Goal: Information Seeking & Learning: Learn about a topic

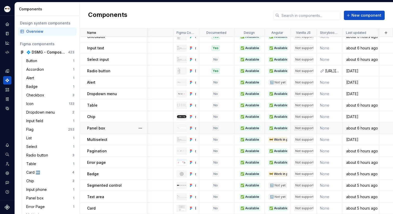
scroll to position [32, 26]
click at [8, 22] on icon "Home" at bounding box center [7, 24] width 5 height 5
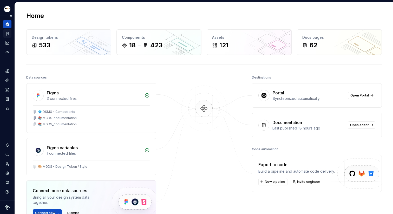
click at [8, 36] on div "Documentation" at bounding box center [7, 33] width 8 height 8
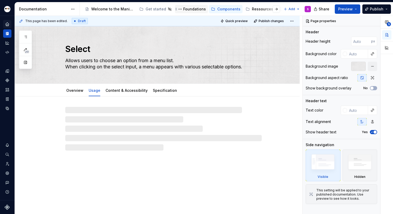
click at [187, 8] on div "Foundations" at bounding box center [194, 8] width 23 height 5
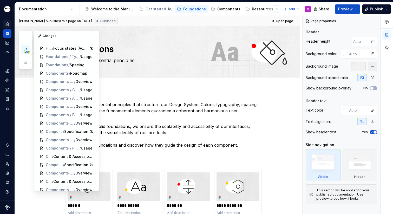
click at [27, 54] on button "20" at bounding box center [25, 49] width 9 height 9
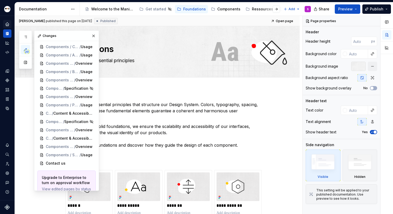
scroll to position [69, 0]
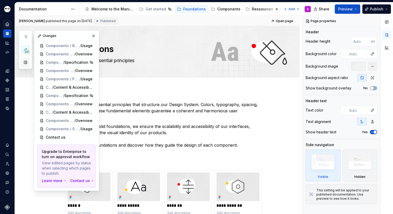
click at [27, 64] on button "button" at bounding box center [25, 62] width 9 height 9
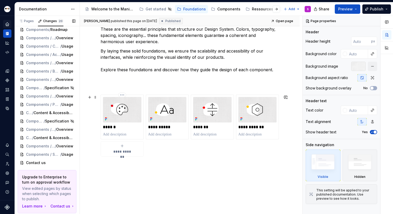
scroll to position [101, 0]
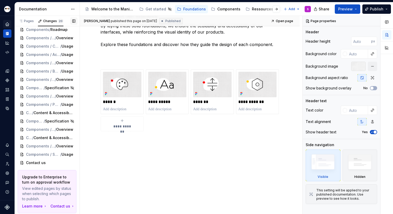
click at [74, 19] on button "button" at bounding box center [73, 20] width 7 height 7
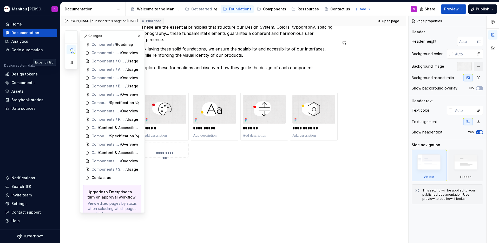
scroll to position [77, 0]
click at [137, 35] on button "button" at bounding box center [139, 35] width 7 height 7
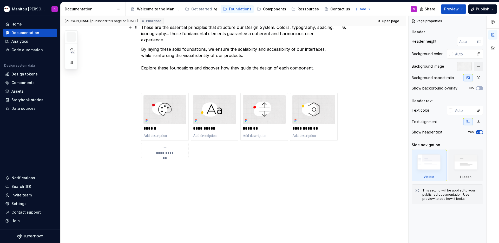
scroll to position [0, 0]
click at [69, 35] on icon "button" at bounding box center [71, 37] width 4 height 4
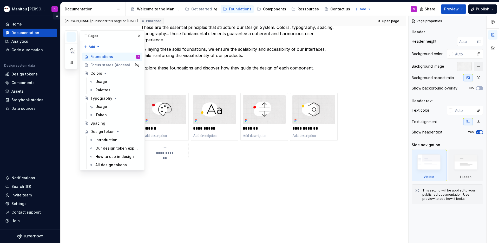
click at [57, 16] on button "Collapse sidebar" at bounding box center [56, 15] width 7 height 7
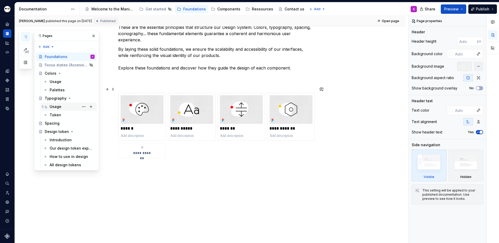
click at [59, 106] on div "Usage" at bounding box center [56, 106] width 12 height 5
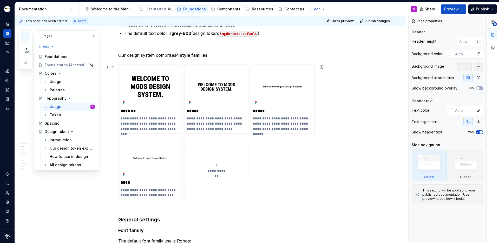
scroll to position [5, 0]
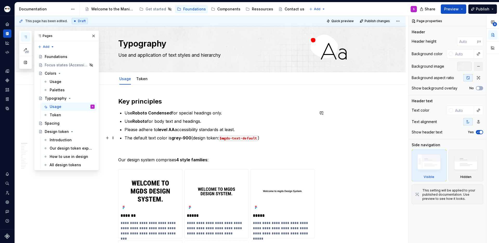
type textarea "*"
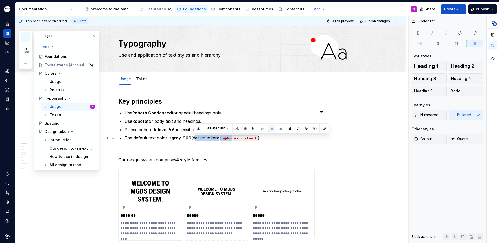
drag, startPoint x: 193, startPoint y: 137, endPoint x: 233, endPoint y: 137, distance: 40.3
click at [233, 137] on p "The default text color is grey-900 (design token: $mgds-text-default )" at bounding box center [219, 138] width 190 height 6
click at [233, 137] on code "$mgds-text-default" at bounding box center [238, 138] width 39 height 6
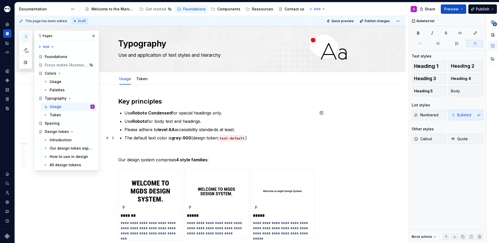
click at [250, 137] on p "The default text color is grey-900 (design token: text-default )" at bounding box center [219, 138] width 190 height 6
drag, startPoint x: 191, startPoint y: 138, endPoint x: 218, endPoint y: 138, distance: 27.0
click at [218, 138] on p "The default text color is grey-900 (design token: text-default" at bounding box center [219, 138] width 190 height 6
drag, startPoint x: 221, startPoint y: 139, endPoint x: 193, endPoint y: 138, distance: 27.3
click at [193, 138] on p "The default text color is grey-900 (design token: text-default" at bounding box center [219, 138] width 190 height 6
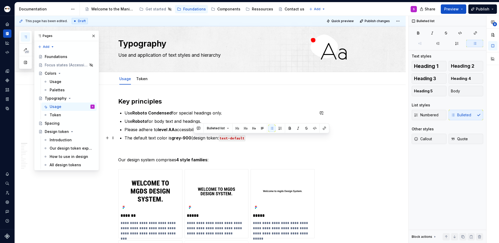
click at [193, 138] on p "The default text color is grey-900 (design token: text-default" at bounding box center [219, 138] width 190 height 6
drag, startPoint x: 192, startPoint y: 138, endPoint x: 218, endPoint y: 139, distance: 26.5
click at [218, 139] on p "The default text color is grey-900 (design token: text-default" at bounding box center [219, 138] width 190 height 6
drag, startPoint x: 173, startPoint y: 139, endPoint x: 190, endPoint y: 139, distance: 17.4
click at [190, 139] on strong "grey-900" at bounding box center [181, 137] width 20 height 5
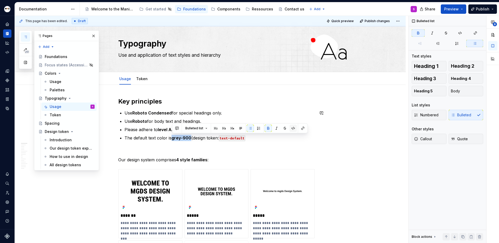
click at [293, 128] on button "button" at bounding box center [292, 127] width 7 height 7
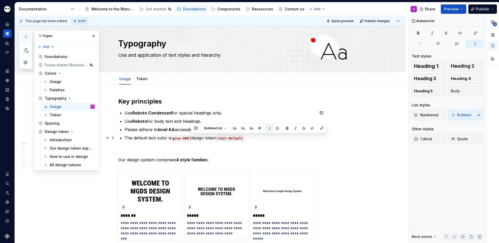
drag, startPoint x: 191, startPoint y: 138, endPoint x: 219, endPoint y: 136, distance: 28.1
click at [219, 136] on p "The default text color is grey-900 (design token: text-default" at bounding box center [219, 138] width 190 height 6
click at [185, 139] on code "grey-900" at bounding box center [180, 138] width 18 height 6
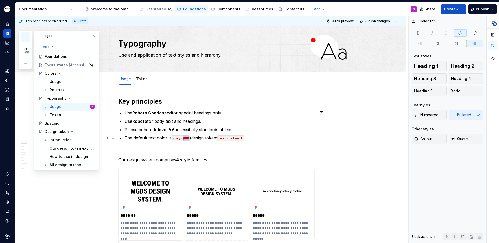
click at [185, 139] on code "grey-900" at bounding box center [180, 138] width 18 height 6
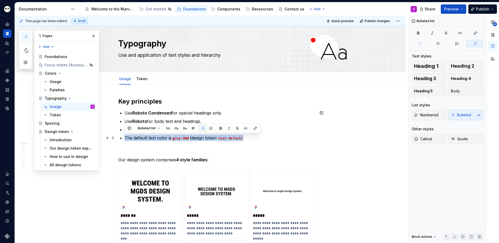
click at [186, 138] on code "grey-900" at bounding box center [180, 138] width 18 height 6
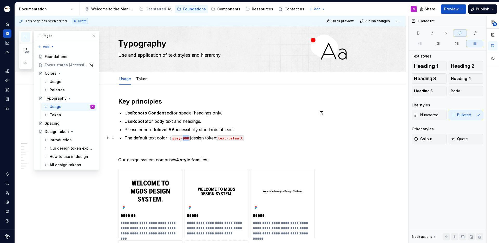
click at [186, 138] on code "grey-900" at bounding box center [180, 138] width 18 height 6
click at [209, 138] on p "The default text color is grey-900 (design token: text-default" at bounding box center [219, 138] width 190 height 6
click at [193, 137] on p "The default text color is grey-900 (design token: text-default" at bounding box center [219, 138] width 190 height 6
click at [280, 139] on p "The default text color is grey-900 (design token: text-default" at bounding box center [219, 138] width 190 height 6
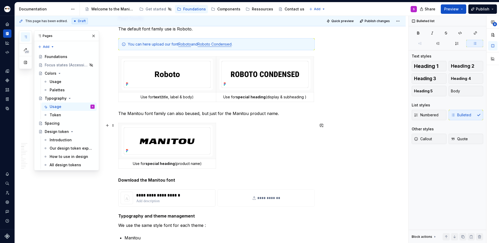
scroll to position [322, 0]
click at [190, 113] on p "The Manitou font family can also beused, but just for the Manitou product name." at bounding box center [216, 112] width 196 height 6
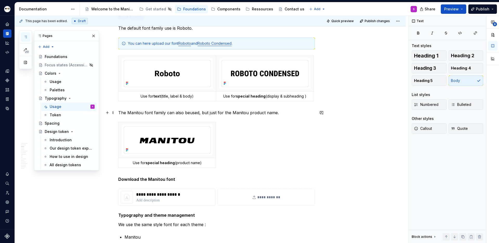
click at [187, 112] on p "The Manitou font family can also beused, but just for the Manitou product name." at bounding box center [216, 112] width 196 height 6
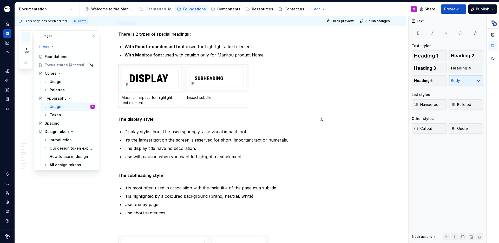
scroll to position [780, 0]
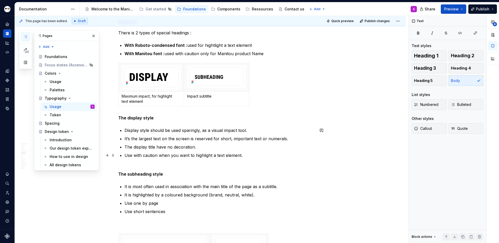
click at [249, 155] on p "Use with caution when you want to highlight a text element." at bounding box center [219, 158] width 190 height 12
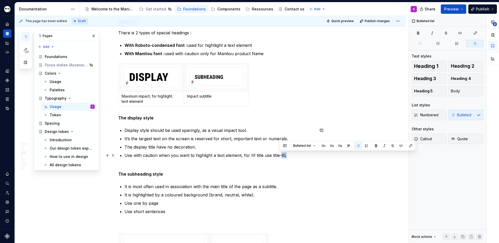
drag, startPoint x: 281, startPoint y: 156, endPoint x: 286, endPoint y: 156, distance: 5.7
click at [286, 156] on p "Use with caution when you want to highlight a text element, for h1 title use ti…" at bounding box center [219, 158] width 190 height 12
drag, startPoint x: 270, startPoint y: 156, endPoint x: 288, endPoint y: 156, distance: 17.7
click at [288, 156] on p "Use with caution when you want to highlight a text element, for h1 title use ti…" at bounding box center [219, 158] width 190 height 12
drag, startPoint x: 288, startPoint y: 156, endPoint x: 270, endPoint y: 155, distance: 17.4
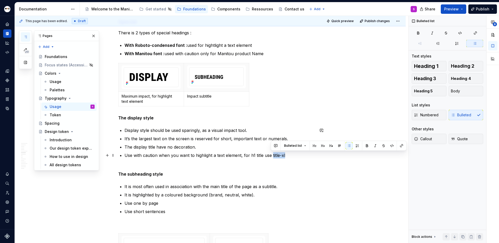
click at [270, 155] on p "Use with caution when you want to highlight a text element, for h1 title use ti…" at bounding box center [219, 158] width 190 height 12
click at [389, 144] on button "button" at bounding box center [391, 145] width 7 height 7
click at [301, 158] on p "Use with caution when you want to highlight a text element, for h1 title use ti…" at bounding box center [219, 158] width 190 height 12
click at [291, 156] on p "Use with caution when you want to highlight a text element, for h1 title use ti…" at bounding box center [219, 158] width 190 height 12
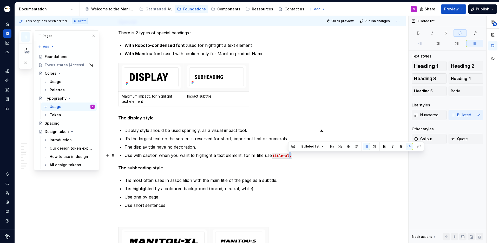
drag, startPoint x: 288, startPoint y: 156, endPoint x: 292, endPoint y: 156, distance: 4.5
click at [292, 156] on p "Use with caution when you want to highlight a text element, for h1 title use ti…" at bounding box center [219, 155] width 190 height 6
click at [392, 145] on button "button" at bounding box center [408, 146] width 7 height 7
click at [310, 158] on p "Use with caution when you want to highlight a text element, for h1 title use ti…" at bounding box center [219, 155] width 190 height 6
drag, startPoint x: 249, startPoint y: 154, endPoint x: 253, endPoint y: 154, distance: 4.2
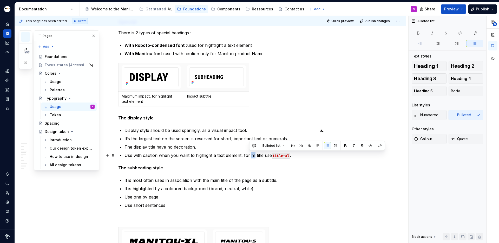
click at [253, 154] on p "Use with caution when you want to highlight a text element, for h1 title use ti…" at bounding box center [219, 155] width 190 height 6
click at [370, 144] on button "button" at bounding box center [369, 145] width 7 height 7
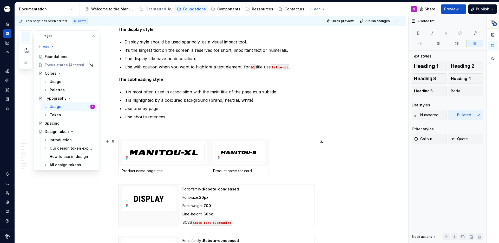
scroll to position [871, 0]
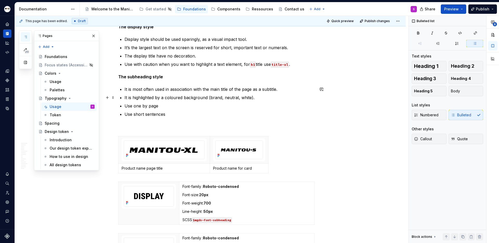
click at [175, 98] on p "It is highlighted by a coloured background (brand, neutral, white)." at bounding box center [219, 97] width 190 height 6
drag, startPoint x: 124, startPoint y: 113, endPoint x: 131, endPoint y: 114, distance: 7.0
click at [131, 114] on p "Use short sentences" at bounding box center [219, 114] width 190 height 6
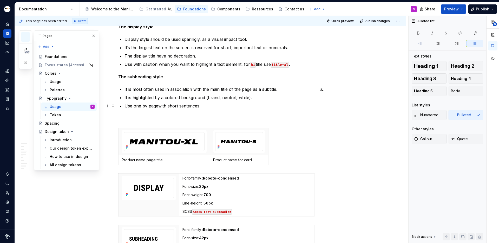
click at [157, 106] on p "Use one by pagewith short sentences" at bounding box center [219, 106] width 190 height 6
click at [208, 104] on p "Use one by page with short sentences" at bounding box center [219, 106] width 190 height 6
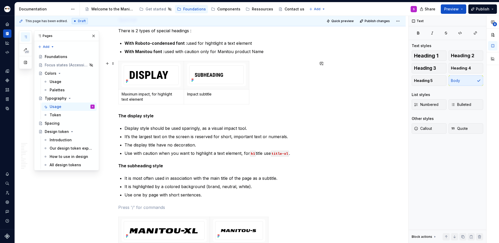
scroll to position [804, 0]
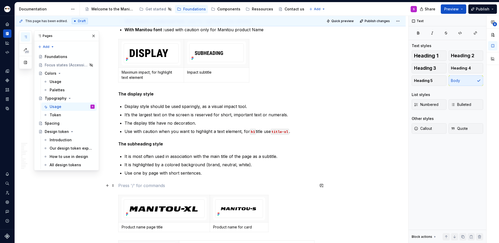
click at [130, 183] on p at bounding box center [216, 185] width 196 height 6
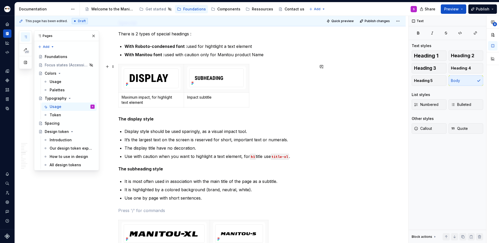
scroll to position [771, 0]
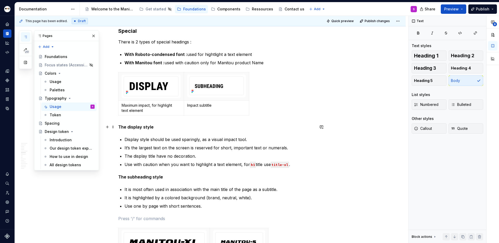
click at [119, 127] on strong "The display style" at bounding box center [135, 126] width 35 height 5
click at [122, 213] on p at bounding box center [216, 218] width 196 height 6
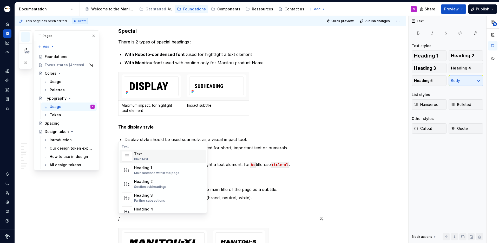
scroll to position [775, 0]
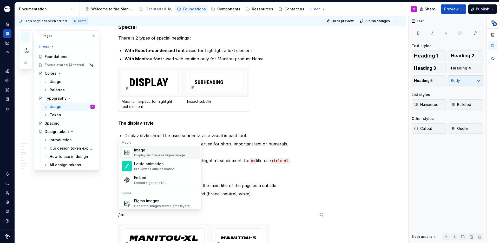
click at [152, 151] on div "Image" at bounding box center [159, 149] width 51 height 5
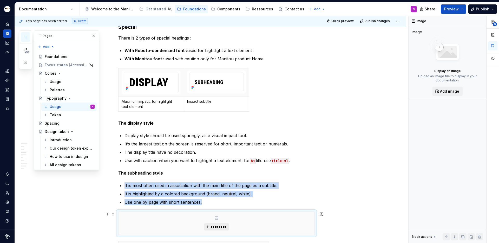
click at [210, 213] on button "*********" at bounding box center [216, 226] width 25 height 7
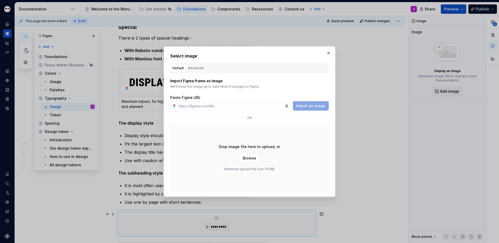
type textarea "*"
type input "[URL][DOMAIN_NAME]"
type textarea "*"
type input "[URL][DOMAIN_NAME]"
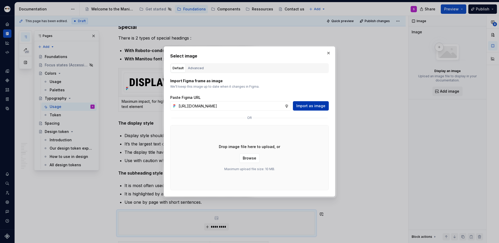
click at [305, 108] on span "Import as image" at bounding box center [310, 105] width 29 height 5
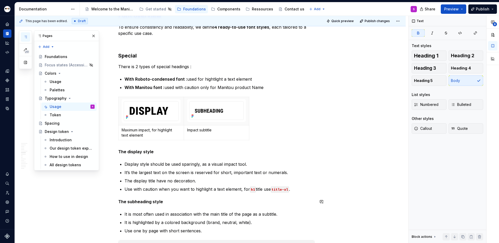
scroll to position [742, 0]
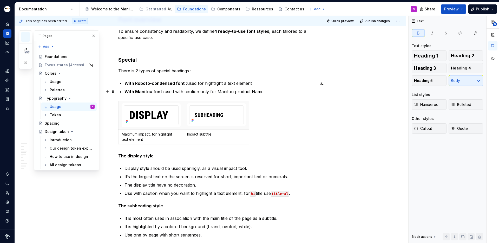
click at [263, 92] on p "With Manitou font : used with caution only for Manitou product Name" at bounding box center [219, 91] width 190 height 6
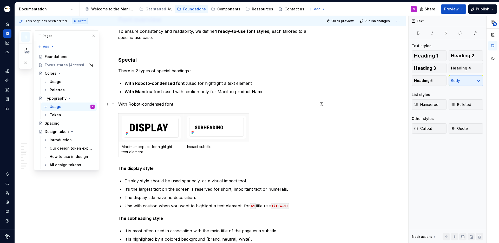
click at [158, 103] on p "With Robot-condensed font" at bounding box center [216, 104] width 196 height 6
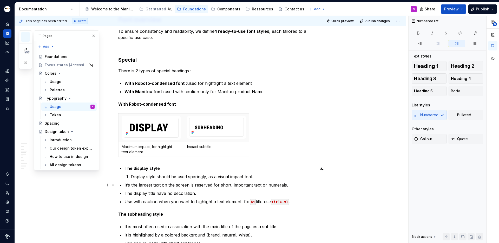
click at [125, 185] on p "It’s the largest text on the screen is reserved for short, important text or nu…" at bounding box center [219, 185] width 190 height 6
click at [131, 176] on p "Display style should be used sparingly, as a visual impact tool." at bounding box center [223, 176] width 184 height 6
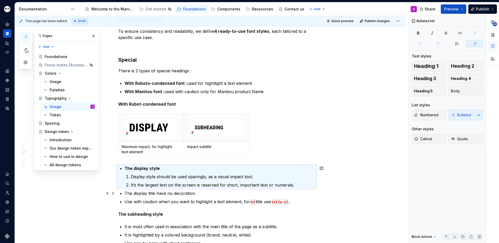
click at [124, 193] on p "The display title have no decoration." at bounding box center [219, 193] width 190 height 6
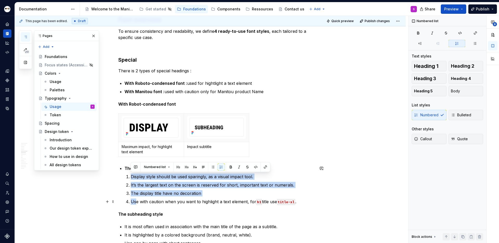
drag, startPoint x: 129, startPoint y: 175, endPoint x: 135, endPoint y: 202, distance: 27.6
click at [135, 202] on ol "Display style should be used sparingly, as a visual impact tool. It’s the large…" at bounding box center [223, 188] width 184 height 31
click at [212, 166] on button "button" at bounding box center [212, 166] width 7 height 7
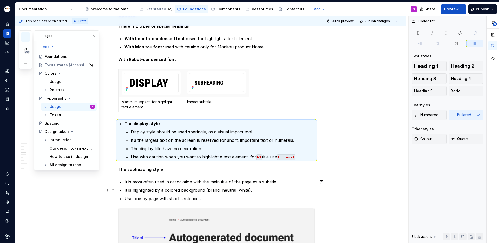
scroll to position [807, 0]
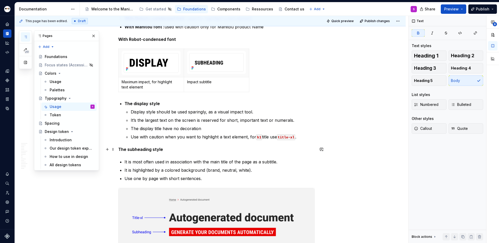
click at [119, 149] on strong "The subheading style" at bounding box center [140, 148] width 45 height 5
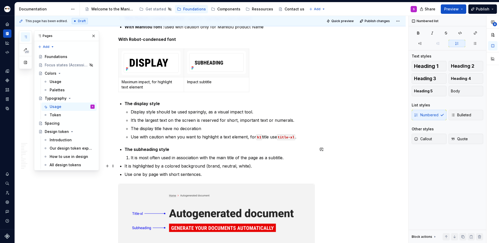
click at [124, 166] on li "It is highlighted by a colored background (brand, neutral, white)." at bounding box center [219, 166] width 190 height 6
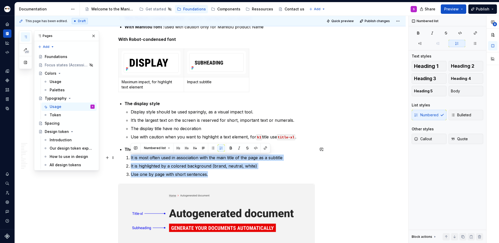
drag, startPoint x: 208, startPoint y: 175, endPoint x: 120, endPoint y: 153, distance: 90.8
click at [210, 149] on button "button" at bounding box center [212, 147] width 7 height 7
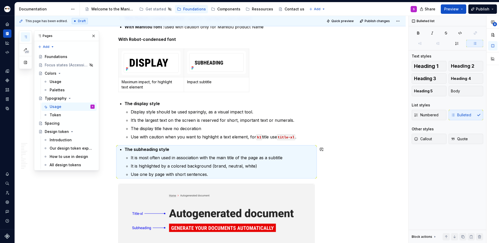
click at [210, 149] on p "The subheading style" at bounding box center [219, 149] width 190 height 6
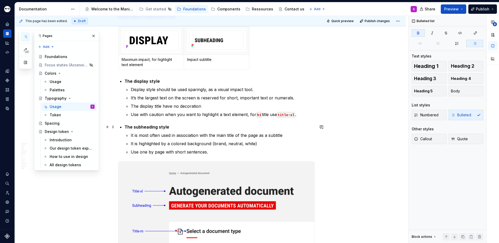
scroll to position [800, 0]
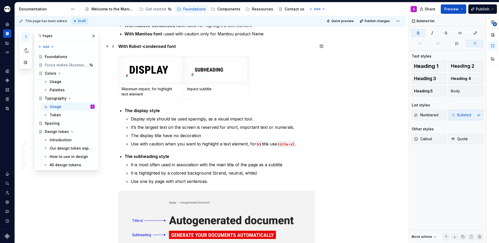
click at [140, 47] on strong "With Robot-condensed font" at bounding box center [147, 46] width 58 height 5
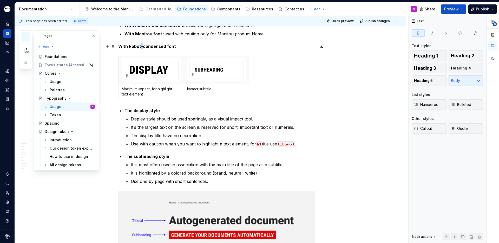
click at [140, 47] on strong "With Robot-condensed font" at bounding box center [147, 46] width 58 height 5
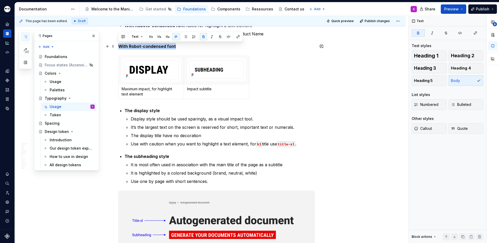
click at [140, 47] on strong "With Robot-condensed font" at bounding box center [147, 46] width 58 height 5
copy strong "With Robot-condensed font"
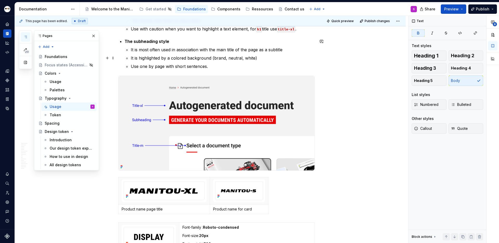
scroll to position [922, 0]
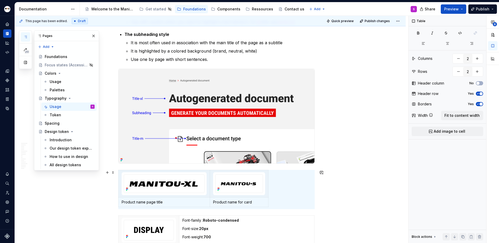
click at [307, 181] on div "Product name page title Product name for card" at bounding box center [216, 189] width 196 height 39
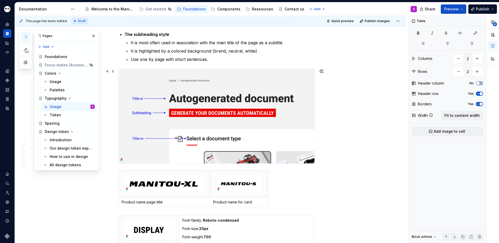
type textarea "*"
click at [306, 152] on img at bounding box center [216, 116] width 196 height 94
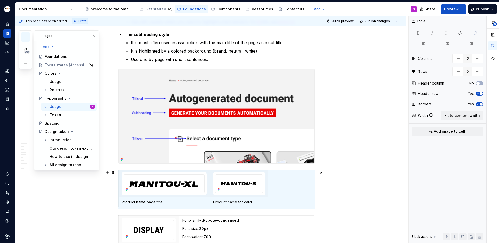
type input "1"
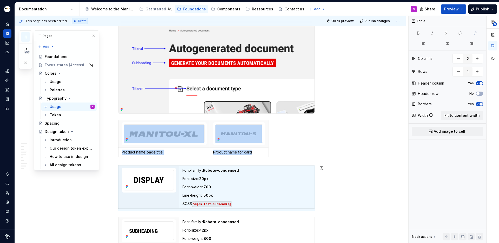
scroll to position [1002, 0]
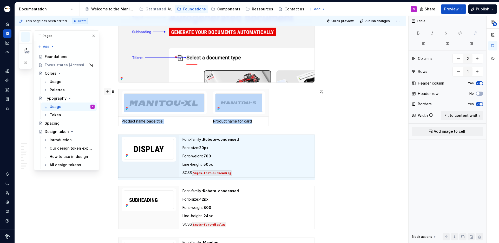
click at [107, 92] on button "button" at bounding box center [107, 91] width 7 height 7
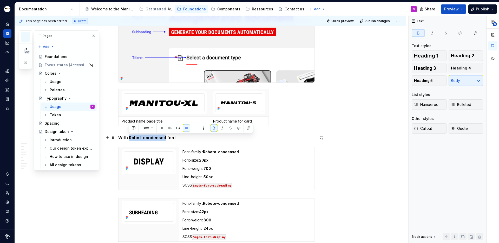
drag, startPoint x: 129, startPoint y: 137, endPoint x: 164, endPoint y: 137, distance: 35.3
click at [164, 137] on strong "With Robot-condensed font" at bounding box center [147, 137] width 58 height 5
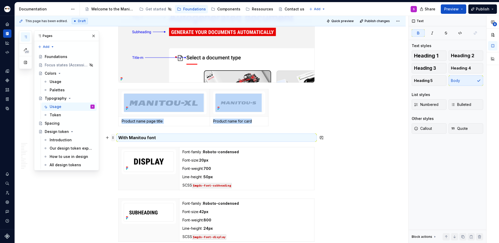
click at [111, 136] on span at bounding box center [113, 137] width 4 height 7
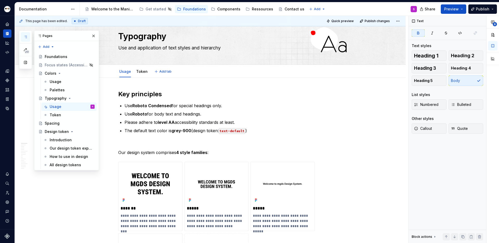
scroll to position [0, 0]
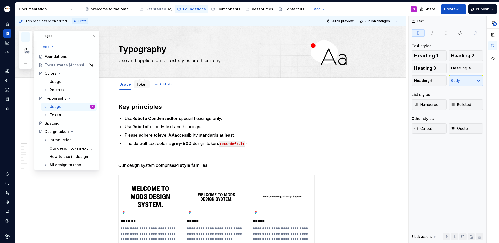
click at [139, 82] on link "Token" at bounding box center [141, 84] width 11 height 4
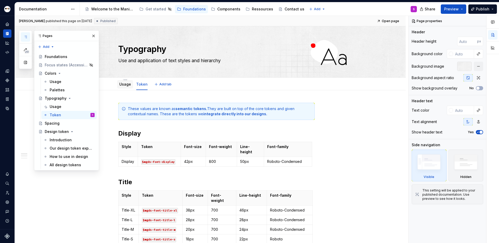
click at [125, 85] on link "Usage" at bounding box center [125, 84] width 12 height 4
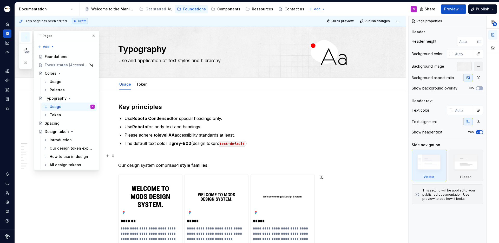
scroll to position [0, 0]
click at [142, 85] on link "Token" at bounding box center [141, 84] width 11 height 4
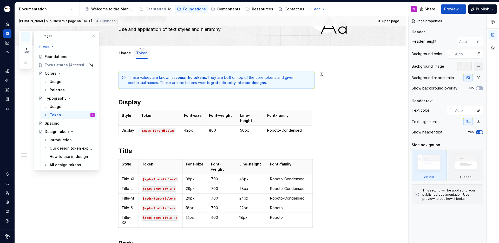
scroll to position [19, 0]
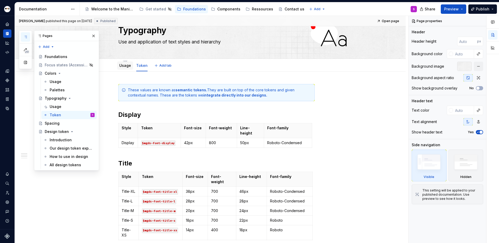
click at [127, 68] on div "Usage" at bounding box center [125, 65] width 12 height 5
click at [122, 67] on link "Usage" at bounding box center [125, 65] width 12 height 4
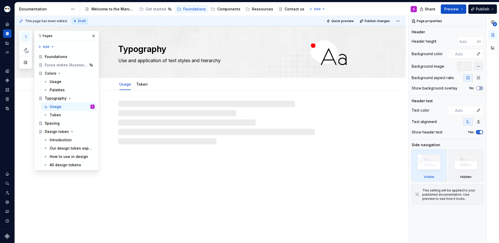
type textarea "*"
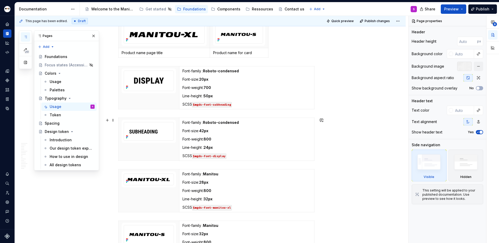
scroll to position [1079, 0]
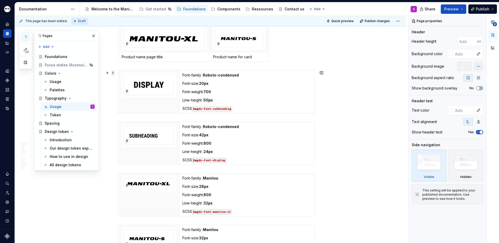
click at [112, 74] on span at bounding box center [113, 72] width 4 height 7
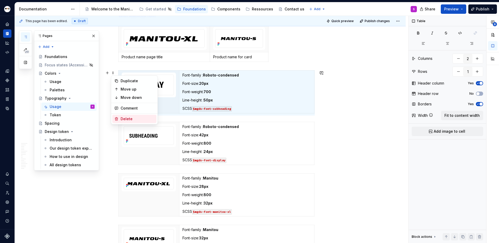
click at [124, 116] on div "Delete" at bounding box center [138, 118] width 34 height 5
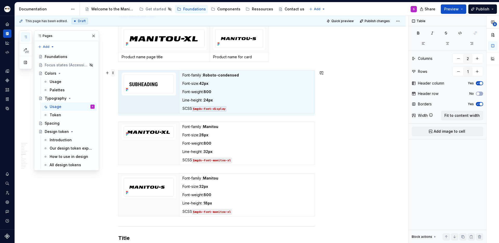
click at [112, 72] on span at bounding box center [113, 72] width 4 height 7
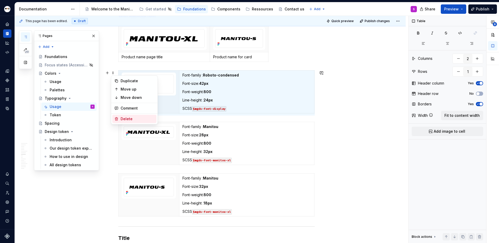
click at [132, 118] on div "Delete" at bounding box center [138, 118] width 34 height 5
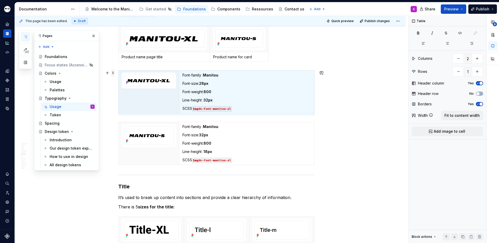
click at [113, 74] on span at bounding box center [113, 72] width 4 height 7
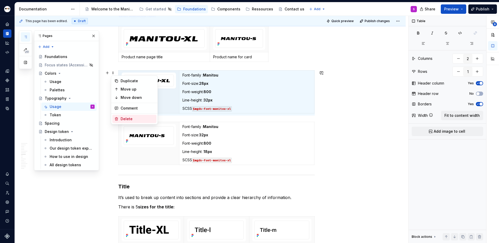
click at [131, 117] on div "Delete" at bounding box center [138, 118] width 34 height 5
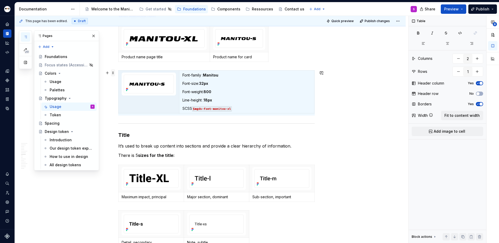
click at [111, 72] on span at bounding box center [113, 72] width 4 height 7
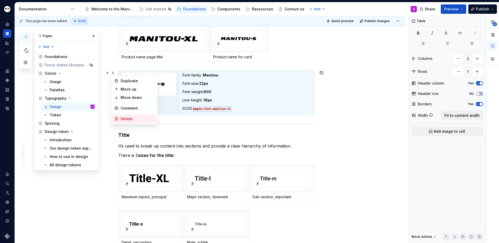
click at [129, 120] on div "Delete" at bounding box center [138, 118] width 34 height 5
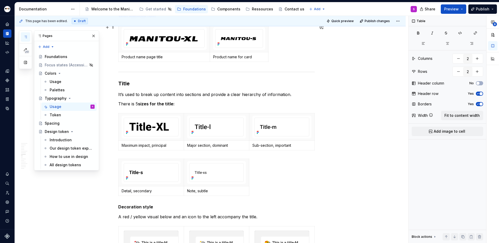
click at [152, 62] on div "Product name page title Product name for card" at bounding box center [216, 44] width 196 height 39
click at [297, 58] on div "Product name page title Product name for card" at bounding box center [216, 44] width 196 height 39
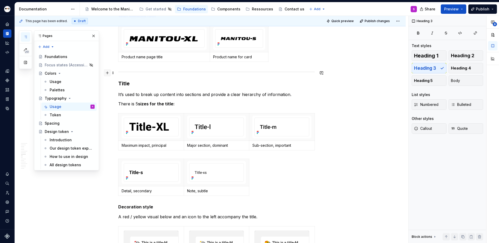
click at [107, 73] on button "button" at bounding box center [107, 72] width 7 height 7
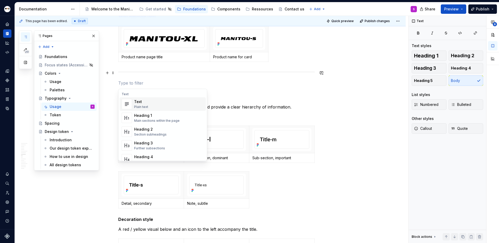
click at [149, 102] on div "Text Plain text" at bounding box center [169, 104] width 70 height 10
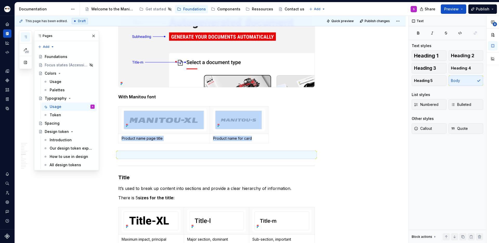
scroll to position [996, 0]
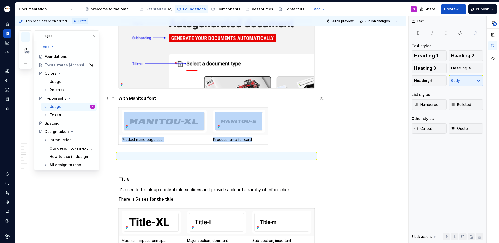
click at [119, 98] on strong "With Manitou font" at bounding box center [137, 97] width 38 height 5
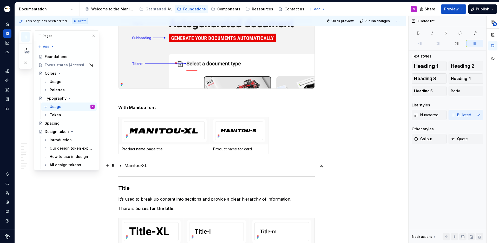
click at [152, 164] on p "Manitou-XL" at bounding box center [219, 165] width 190 height 6
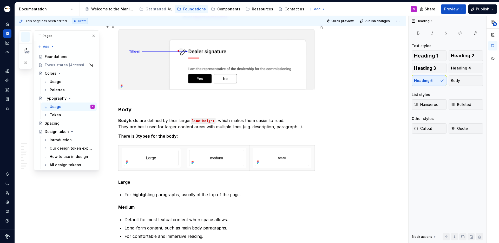
scroll to position [1580, 0]
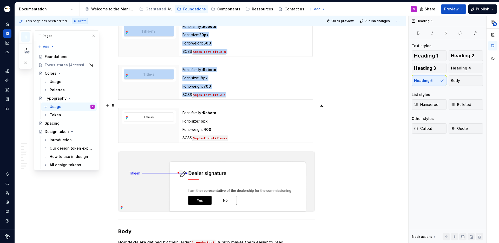
drag, startPoint x: 128, startPoint y: 74, endPoint x: 325, endPoint y: 139, distance: 208.0
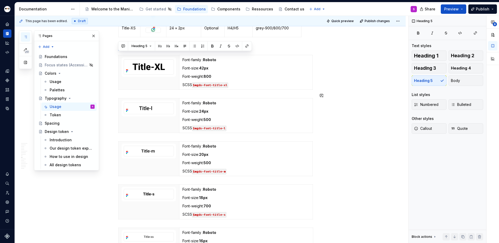
scroll to position [1420, 0]
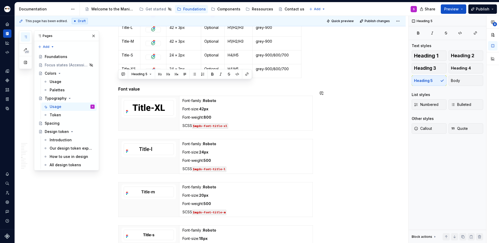
click at [151, 86] on div "**********" at bounding box center [216, 71] width 196 height 2776
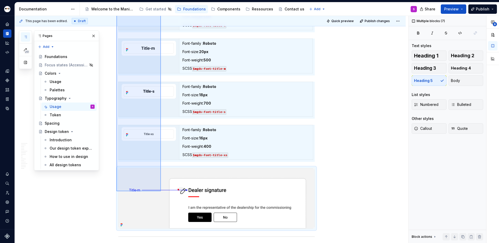
scroll to position [1565, 0]
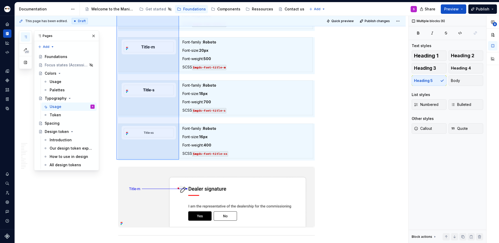
drag, startPoint x: 116, startPoint y: 84, endPoint x: 179, endPoint y: 161, distance: 98.7
click at [179, 161] on div "**********" at bounding box center [211, 129] width 393 height 227
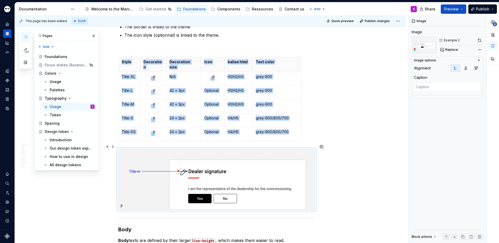
scroll to position [1356, 0]
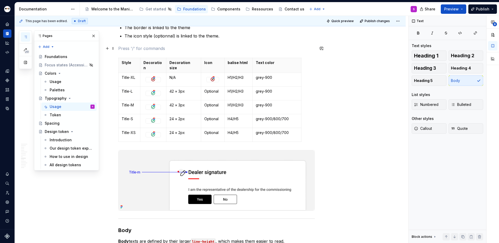
click at [140, 49] on p at bounding box center [216, 48] width 196 height 6
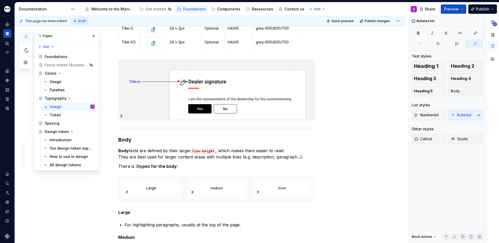
scroll to position [1399, 0]
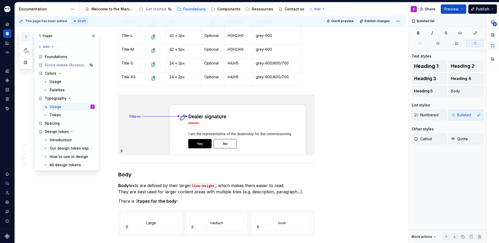
click at [316, 61] on div "**********" at bounding box center [210, 6] width 391 height 2630
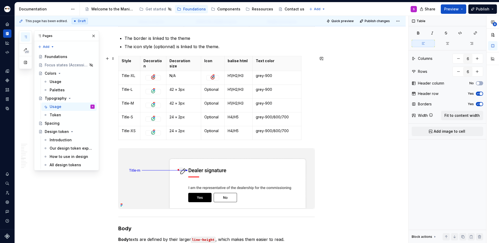
scroll to position [1342, 0]
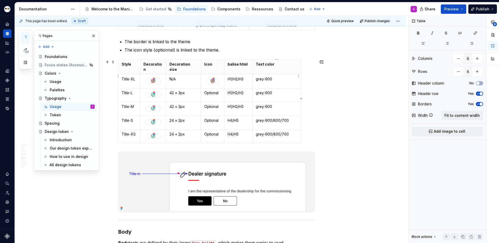
click at [301, 70] on div "Style Decoration Decoration size Icon balise html Text color Title-XL N/A H1/H2…" at bounding box center [216, 102] width 196 height 86
drag, startPoint x: 301, startPoint y: 81, endPoint x: 313, endPoint y: 80, distance: 12.5
drag, startPoint x: 252, startPoint y: 84, endPoint x: 260, endPoint y: 84, distance: 8.1
click at [258, 88] on td "H1/H2/H3" at bounding box center [242, 95] width 36 height 14
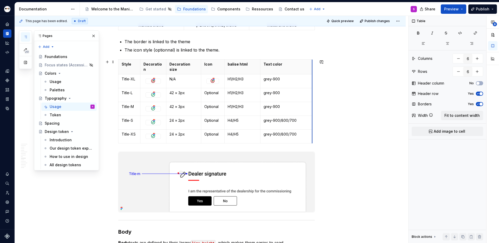
drag, startPoint x: 314, startPoint y: 110, endPoint x: 305, endPoint y: 110, distance: 9.4
click at [345, 139] on div "**********" at bounding box center [210, 63] width 391 height 2630
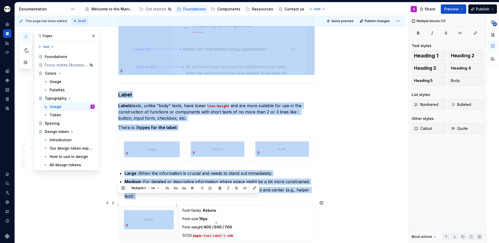
scroll to position [1894, 0]
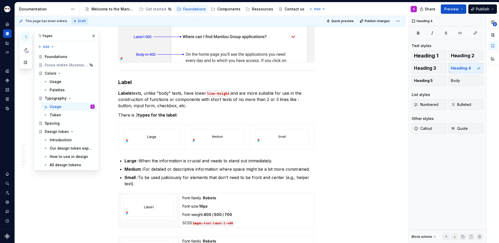
drag, startPoint x: 119, startPoint y: 85, endPoint x: 177, endPoint y: 61, distance: 62.1
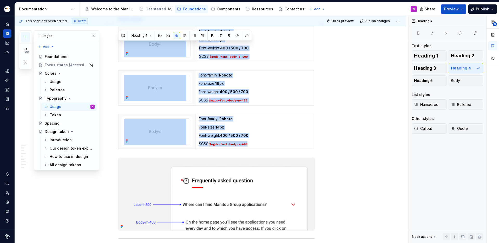
scroll to position [1676, 0]
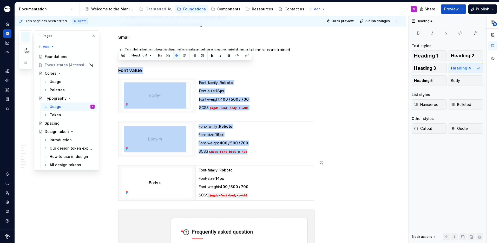
drag, startPoint x: 119, startPoint y: 65, endPoint x: 245, endPoint y: 198, distance: 183.7
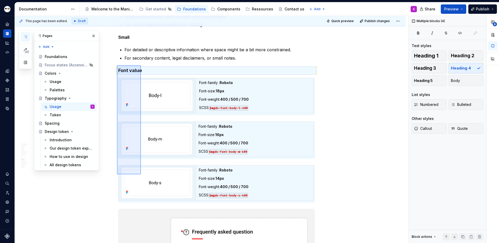
drag, startPoint x: 117, startPoint y: 65, endPoint x: 141, endPoint y: 174, distance: 111.2
click at [141, 174] on div "**********" at bounding box center [211, 129] width 393 height 227
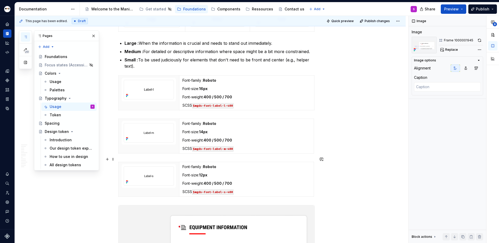
scroll to position [1872, 0]
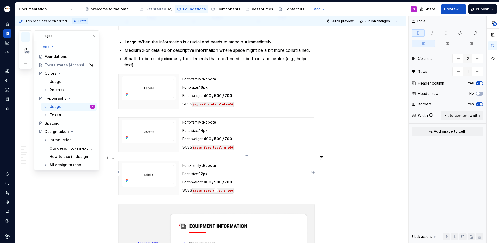
drag, startPoint x: 123, startPoint y: 65, endPoint x: 216, endPoint y: 159, distance: 132.2
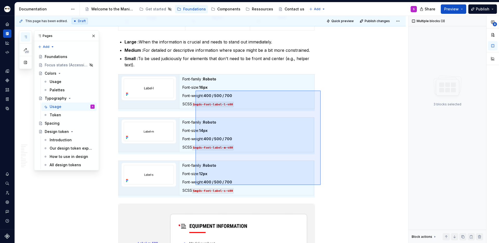
drag, startPoint x: 321, startPoint y: 185, endPoint x: 193, endPoint y: 91, distance: 158.1
click at [193, 91] on div "**********" at bounding box center [211, 129] width 393 height 227
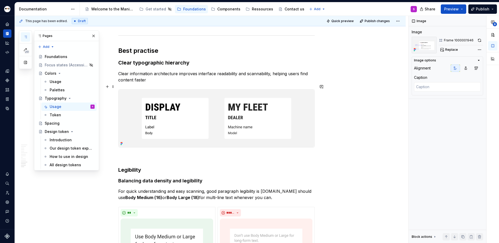
scroll to position [2015, 0]
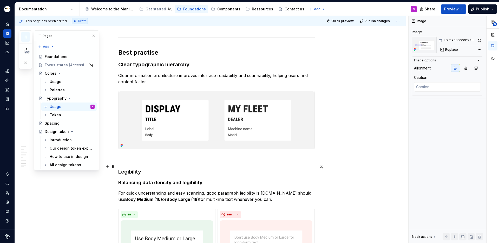
click at [122, 168] on h3 "Legibility" at bounding box center [216, 171] width 196 height 7
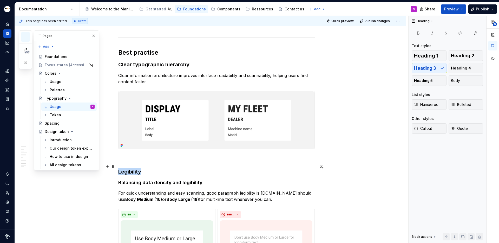
click at [122, 168] on h3 "Legibility" at bounding box center [216, 171] width 196 height 7
click at [126, 179] on h4 "Balancing data density and legibility" at bounding box center [216, 182] width 196 height 6
click at [127, 179] on h4 "Balancing data density and legibility" at bounding box center [216, 182] width 196 height 6
click at [243, 179] on h4 "Balancing data density and legibility" at bounding box center [216, 182] width 196 height 6
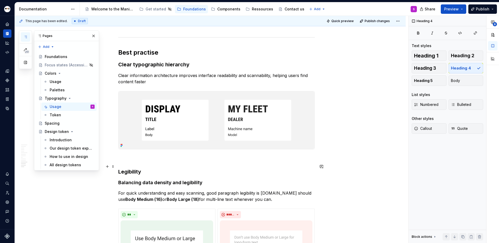
click at [193, 168] on h3 "Legibility" at bounding box center [216, 171] width 196 height 7
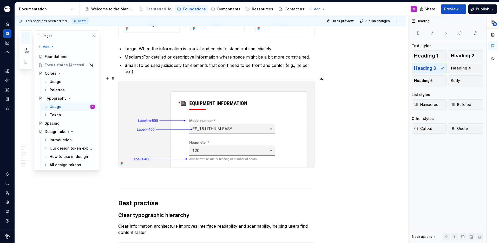
scroll to position [1873, 0]
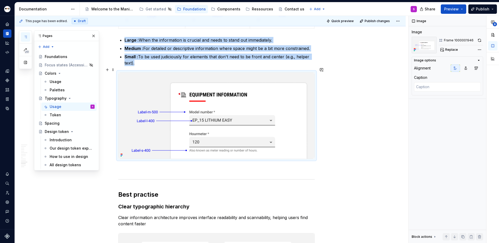
click at [229, 121] on img at bounding box center [216, 115] width 196 height 86
click at [392, 41] on button "button" at bounding box center [479, 40] width 7 height 7
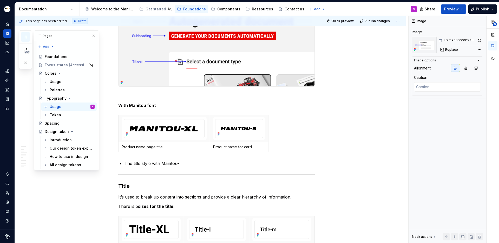
scroll to position [1002, 0]
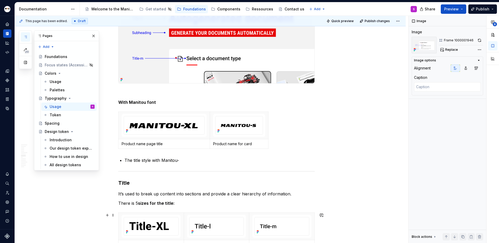
type textarea "*"
